Goal: Check status

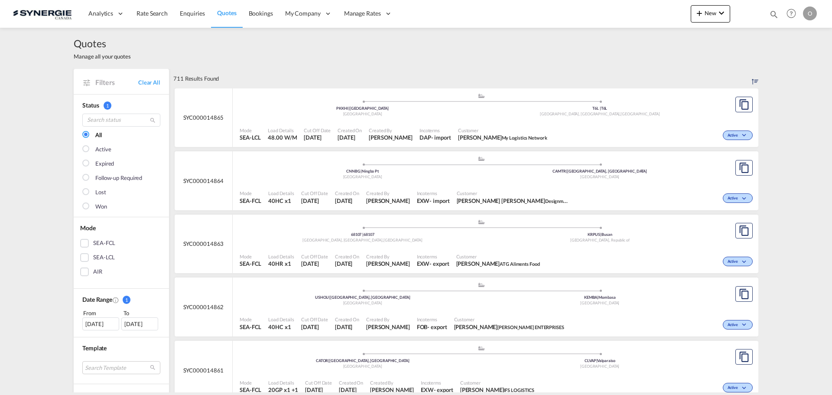
click at [773, 12] on md-icon "icon-magnify" at bounding box center [774, 15] width 10 height 10
click at [630, 18] on select "Bookings Quotes Enquiries" at bounding box center [635, 14] width 41 height 16
select select "Quotes"
click at [615, 6] on select "Bookings Quotes Enquiries" at bounding box center [635, 14] width 41 height 16
paste input "SYC000013826"
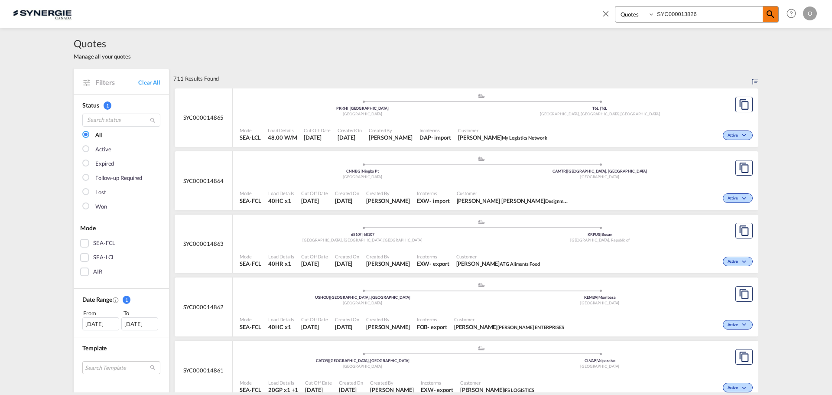
type input "SYC000013826"
click at [773, 11] on md-icon "icon-magnify" at bounding box center [770, 14] width 10 height 10
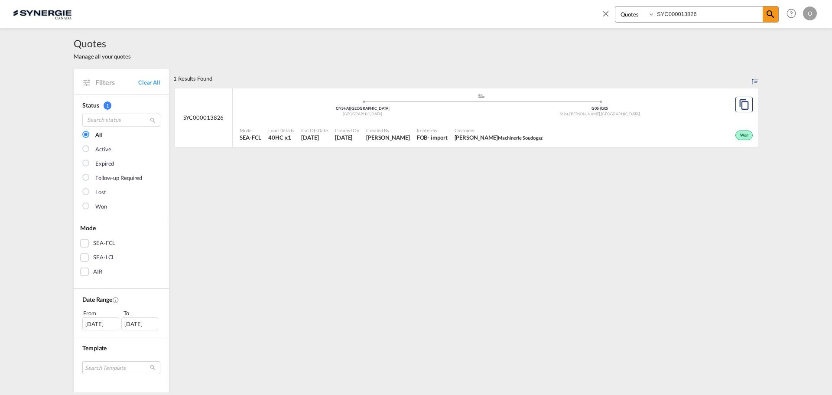
click at [417, 130] on span "Incoterms" at bounding box center [432, 130] width 31 height 6
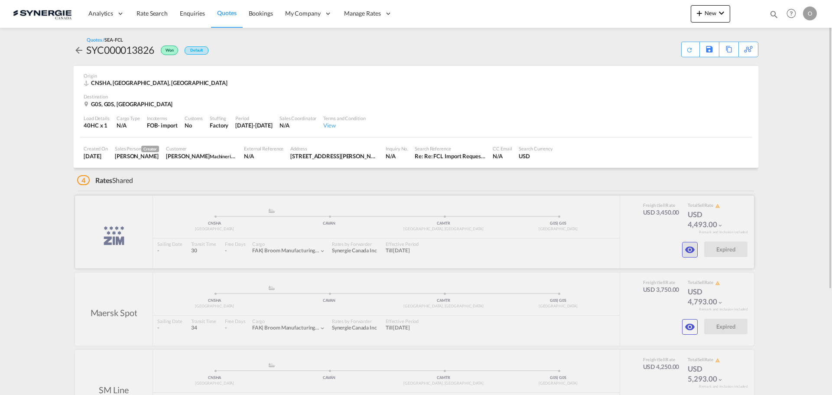
click at [691, 250] on md-icon "icon-eye" at bounding box center [690, 249] width 10 height 10
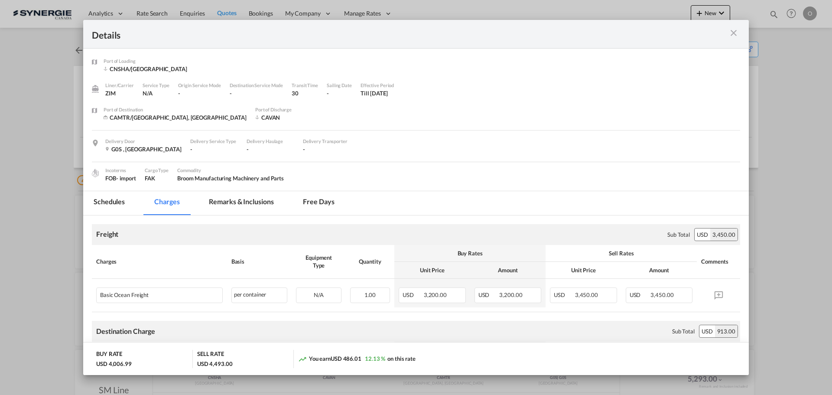
click at [265, 200] on md-tab-item "Remarks & Inclusions" at bounding box center [240, 203] width 85 height 24
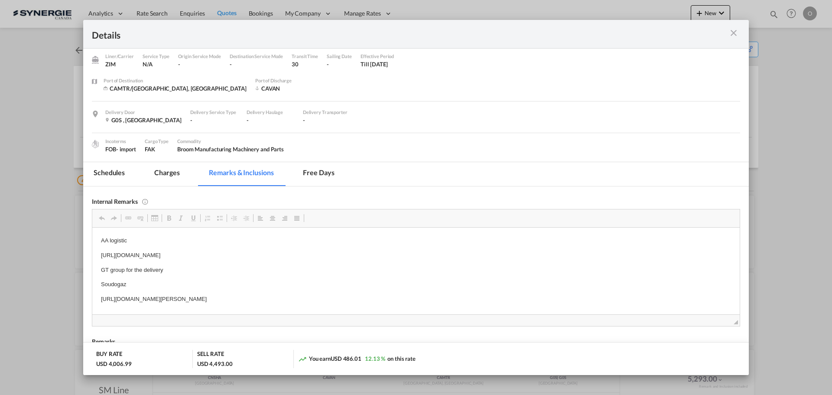
scroll to position [43, 0]
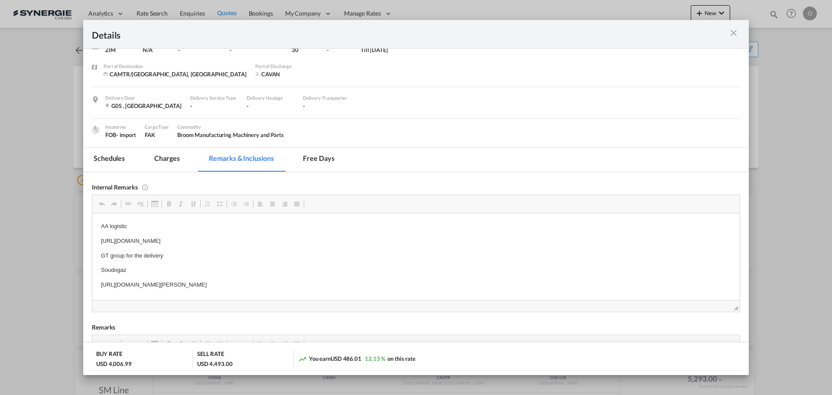
click at [735, 34] on md-icon "icon-close m-3 fg-AAA8AD cursor" at bounding box center [733, 33] width 10 height 10
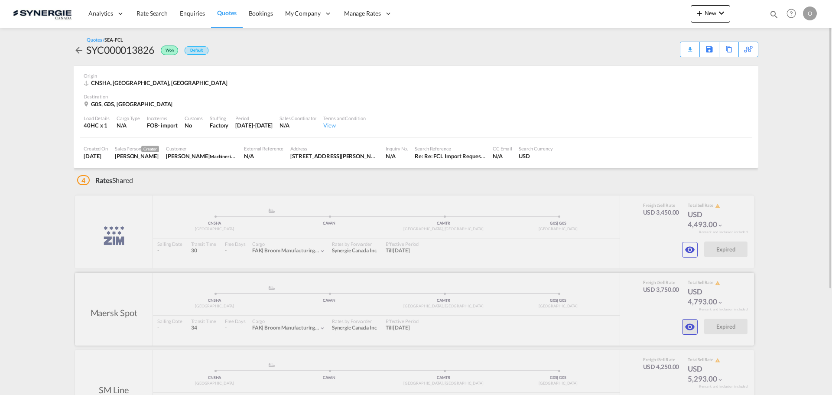
click at [688, 326] on md-icon "icon-eye" at bounding box center [690, 327] width 10 height 10
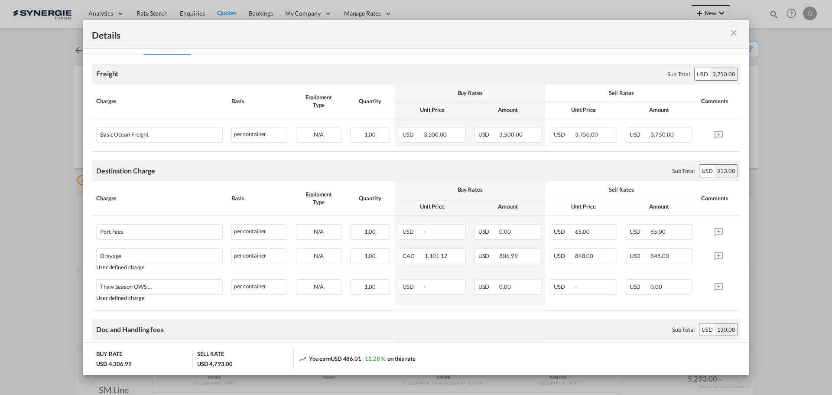
scroll to position [173, 0]
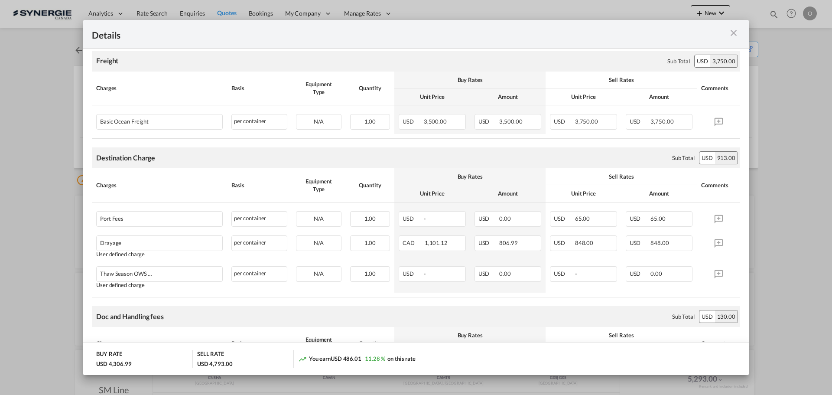
click at [734, 34] on md-icon "icon-close m-3 fg-AAA8AD cursor" at bounding box center [733, 33] width 10 height 10
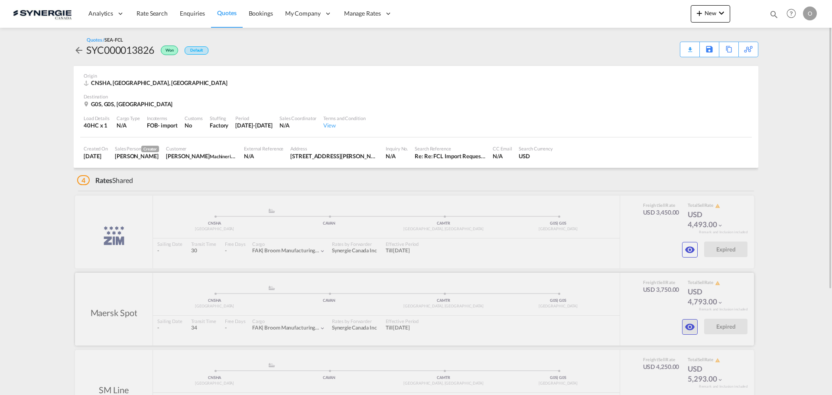
click at [686, 329] on md-icon "icon-eye" at bounding box center [690, 327] width 10 height 10
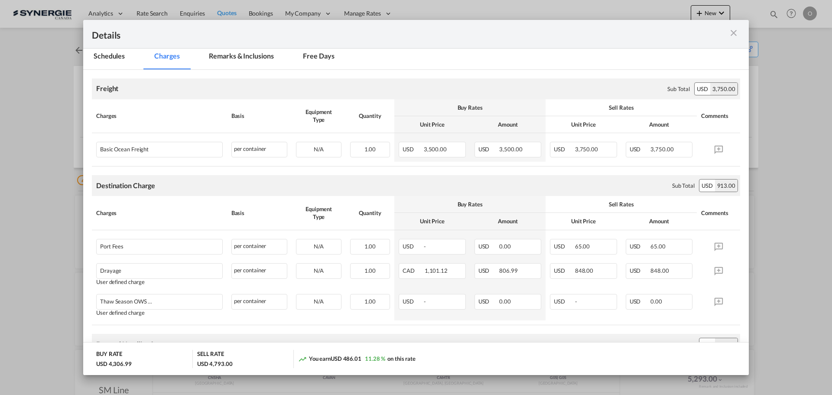
scroll to position [217, 0]
